Goal: Find specific page/section: Find specific page/section

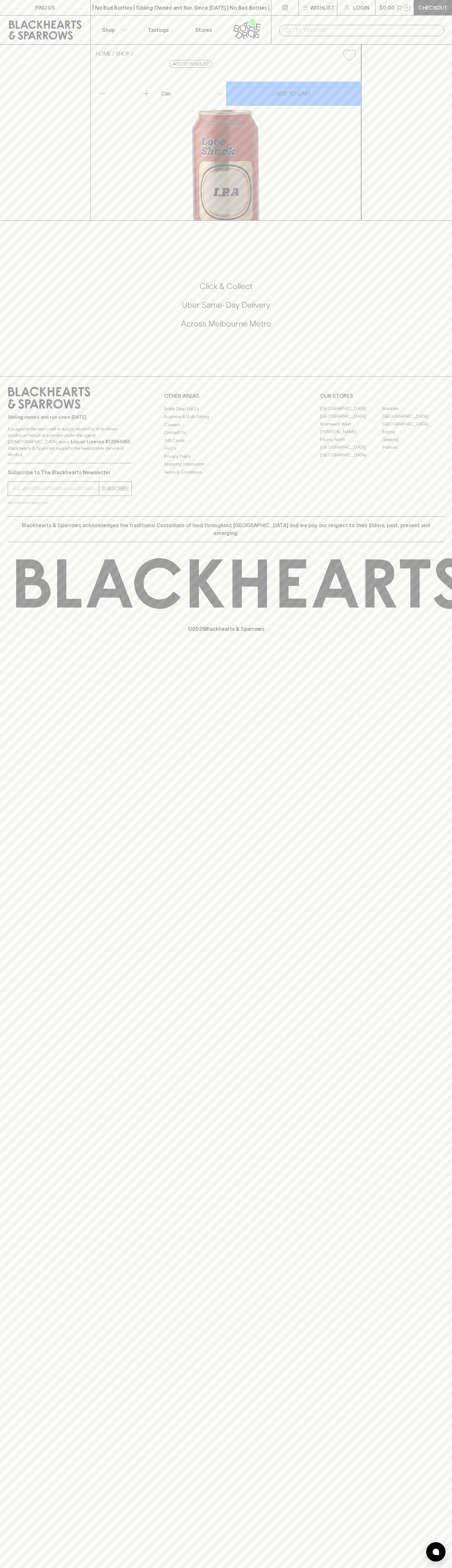
click at [23, 9] on link "FIND US" at bounding box center [45, 7] width 90 height 15
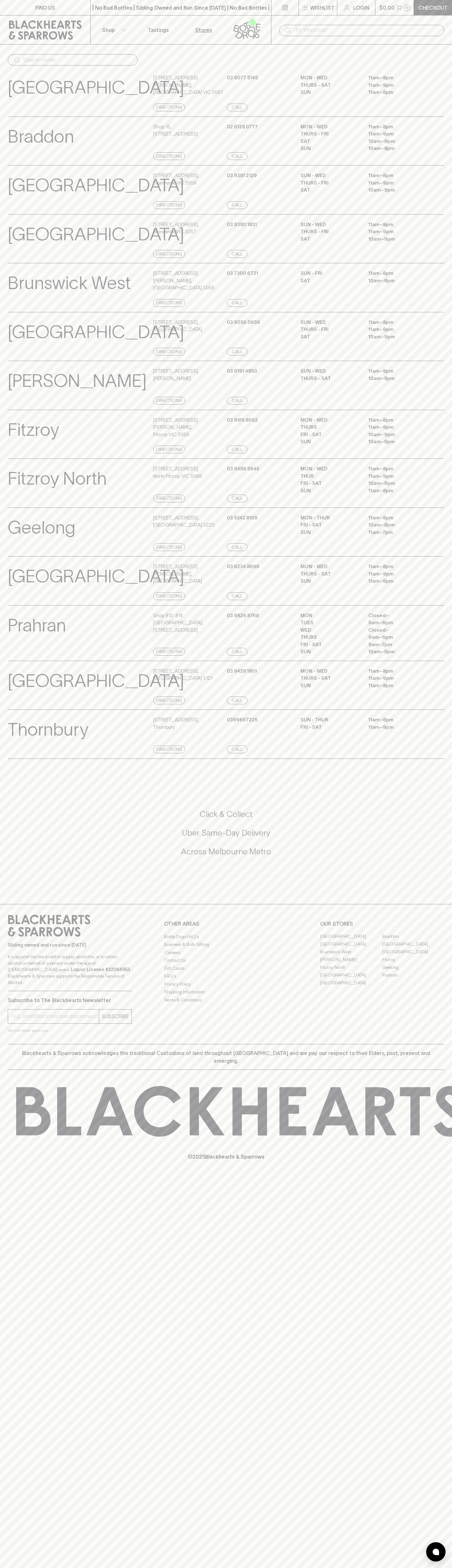
click at [424, 1567] on html "FIND US | No Bad Bottles | Sibling Owned and Run Since [DATE] | No Bad Bottles …" at bounding box center [226, 784] width 452 height 1568
click at [314, 1567] on html "FIND US | No Bad Bottles | Sibling Owned and Run Since [DATE] | No Bad Bottles …" at bounding box center [226, 784] width 452 height 1568
click at [32, 857] on h5 "Across Melbourne Metro" at bounding box center [226, 851] width 436 height 10
